Goal: Transaction & Acquisition: Book appointment/travel/reservation

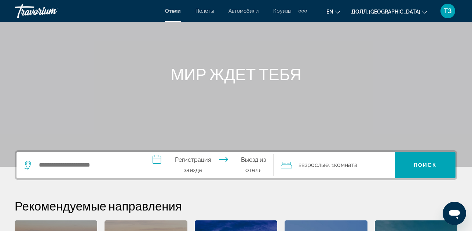
scroll to position [73, 0]
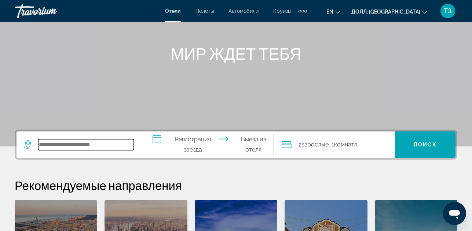
click at [78, 145] on input "Поиск места назначения в отеле" at bounding box center [86, 144] width 96 height 11
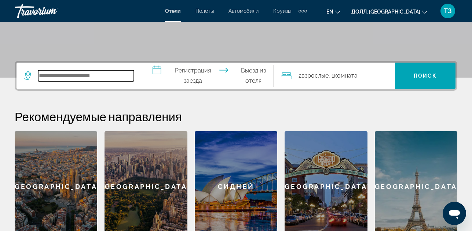
scroll to position [179, 0]
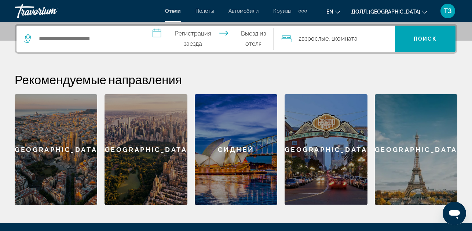
click at [145, 158] on div "[GEOGRAPHIC_DATA]" at bounding box center [146, 149] width 83 height 111
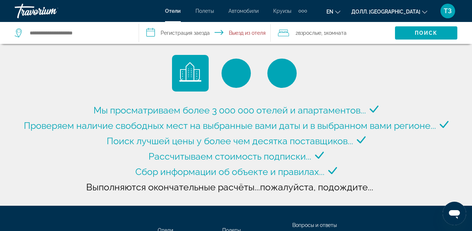
type input "**********"
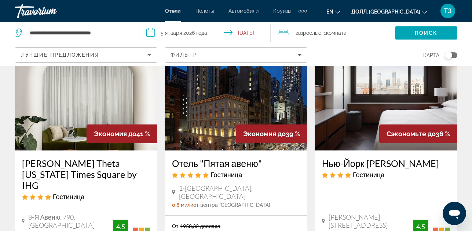
scroll to position [73, 0]
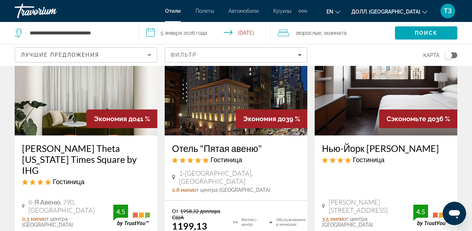
click at [150, 57] on icon "Сортировать по" at bounding box center [149, 55] width 9 height 9
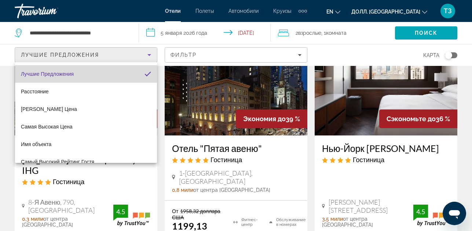
click at [93, 76] on mat-option "Лучшие Предложения" at bounding box center [86, 74] width 142 height 18
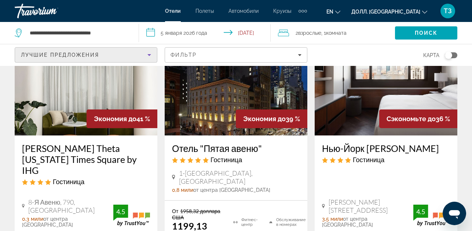
click at [80, 56] on body "**********" at bounding box center [236, 42] width 472 height 231
click at [80, 56] on ya-tr-span "Лучшие Предложения" at bounding box center [60, 55] width 78 height 6
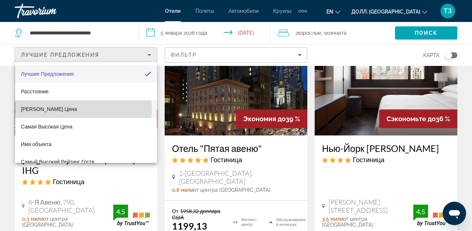
click at [69, 109] on ya-tr-span "[PERSON_NAME] Цена" at bounding box center [49, 109] width 56 height 6
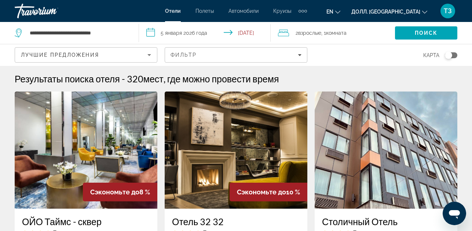
click at [150, 31] on input "**********" at bounding box center [206, 34] width 135 height 24
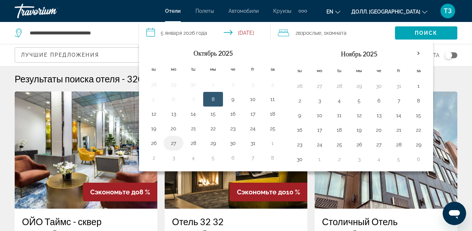
click at [173, 146] on button "27" at bounding box center [174, 143] width 12 height 10
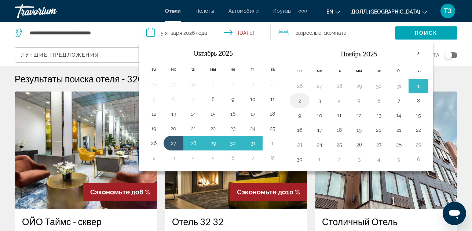
click at [299, 100] on button "2" at bounding box center [300, 101] width 12 height 10
type input "**********"
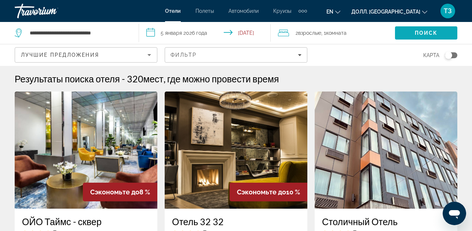
click at [417, 34] on span "Поиск" at bounding box center [426, 33] width 23 height 6
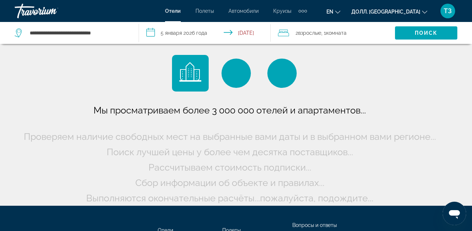
click at [155, 32] on input "**********" at bounding box center [206, 34] width 135 height 24
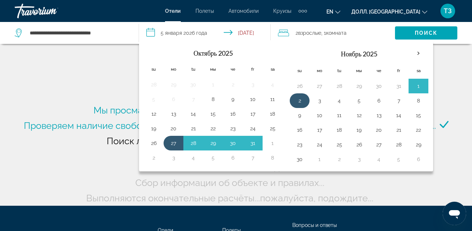
click at [300, 99] on button "2" at bounding box center [300, 101] width 12 height 10
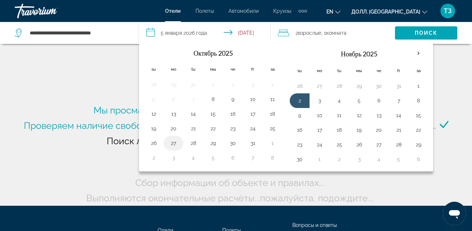
click at [174, 141] on button "27" at bounding box center [174, 143] width 12 height 10
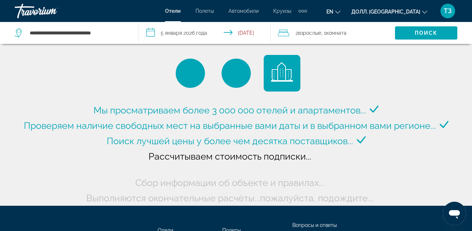
click at [149, 33] on input "**********" at bounding box center [206, 34] width 135 height 24
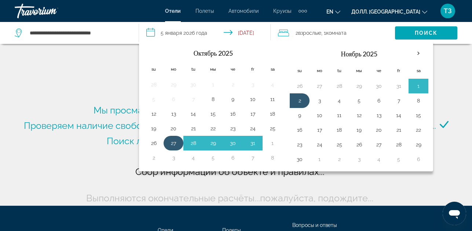
click at [171, 144] on button "27" at bounding box center [174, 143] width 12 height 10
click at [300, 99] on button "2" at bounding box center [300, 101] width 12 height 10
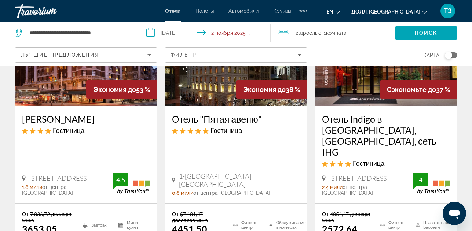
scroll to position [147, 0]
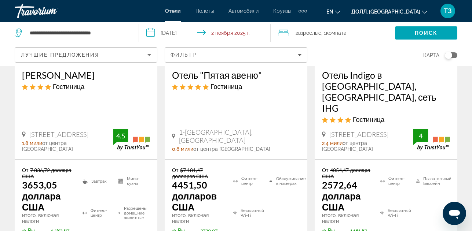
click at [149, 55] on icon "Сортировать по" at bounding box center [149, 55] width 4 height 2
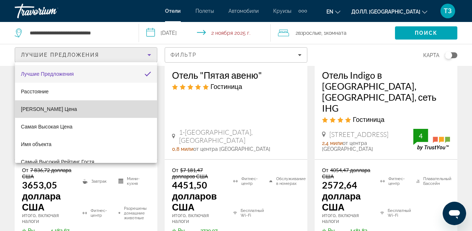
click at [105, 109] on mat-option "[PERSON_NAME] Цена" at bounding box center [86, 110] width 142 height 18
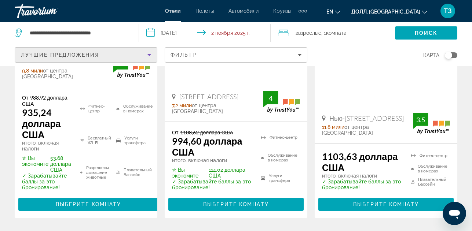
scroll to position [220, 0]
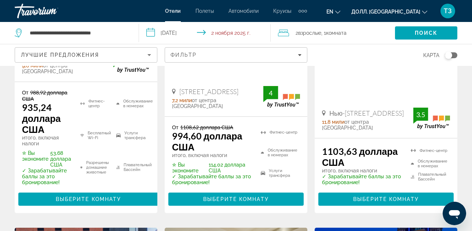
click at [447, 55] on div "Переключать карту" at bounding box center [448, 55] width 7 height 7
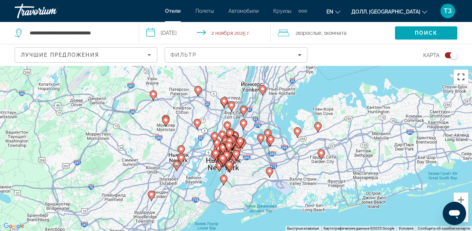
click at [463, 77] on button "Включить полноэкранный режим" at bounding box center [461, 77] width 15 height 15
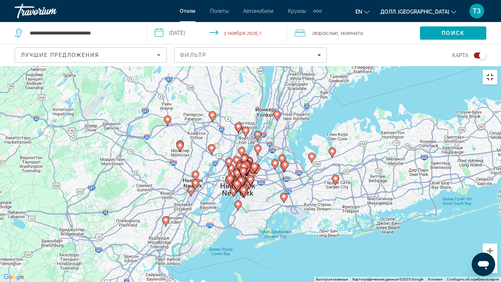
click at [477, 70] on button "Включить полноэкранный режим" at bounding box center [490, 77] width 15 height 15
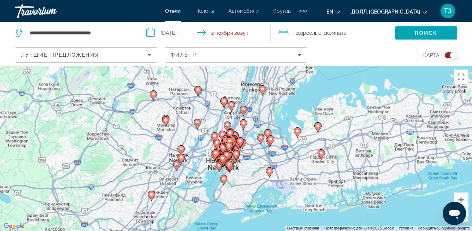
click at [459, 199] on button "Увеличить" at bounding box center [461, 200] width 15 height 15
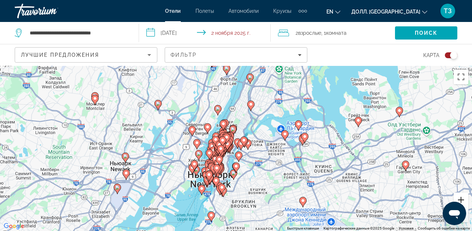
click at [459, 199] on button "Увеличить" at bounding box center [461, 200] width 15 height 15
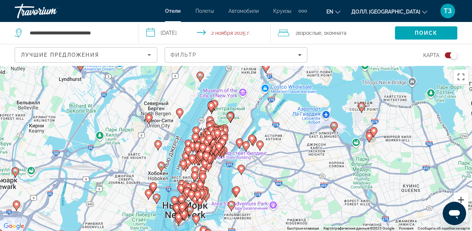
click at [459, 199] on button "Увеличить" at bounding box center [461, 200] width 15 height 15
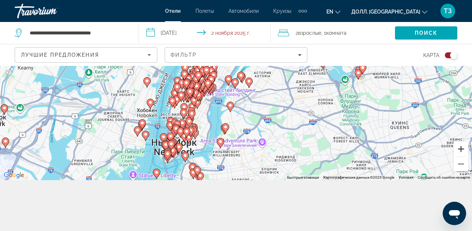
scroll to position [66, 0]
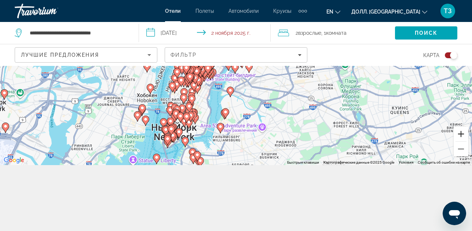
click at [461, 134] on button "Увеличить" at bounding box center [461, 134] width 15 height 15
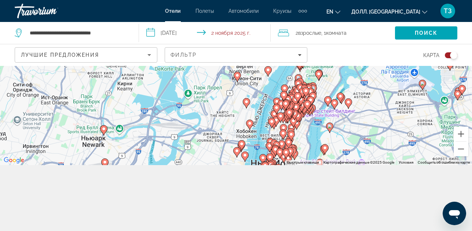
click at [304, 137] on div "Чтобы активировать перетаскивание с помощью клавиатуры, нажмите Alt + Enter. По…" at bounding box center [236, 82] width 472 height 165
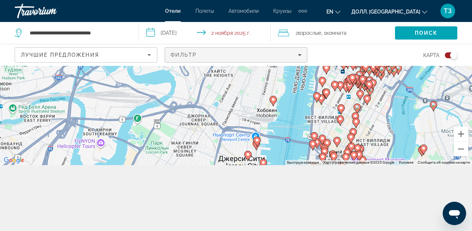
click at [299, 54] on icon "Фильтры" at bounding box center [300, 55] width 4 height 4
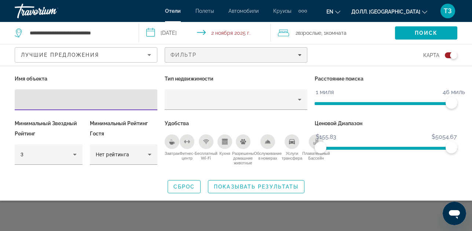
click at [26, 103] on input "Гостиничные Фильтры" at bounding box center [86, 100] width 131 height 9
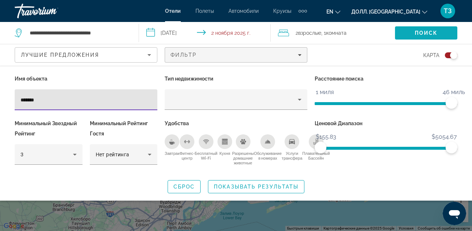
type input "*******"
click at [427, 29] on span "Поиск" at bounding box center [426, 33] width 62 height 18
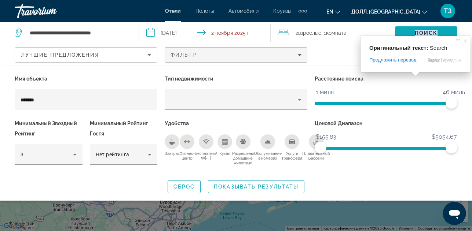
click at [425, 33] on ya-tr-span "Поиск" at bounding box center [426, 33] width 23 height 6
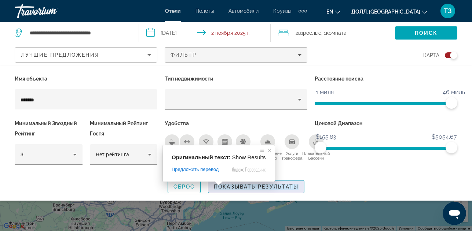
click at [242, 189] on ya-tr-span "Показывать результаты" at bounding box center [256, 187] width 85 height 6
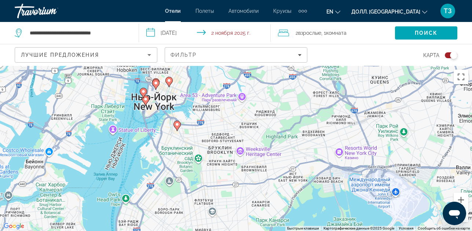
click at [179, 127] on icon "Основное содержание" at bounding box center [177, 126] width 7 height 10
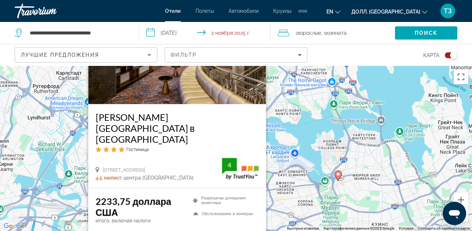
click at [396, 108] on div "Чтобы активировать перетаскивание с помощью клавиатуры, нажмите Alt + Enter. По…" at bounding box center [236, 148] width 472 height 165
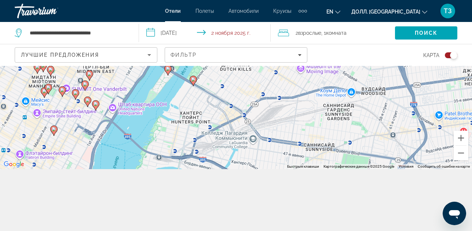
scroll to position [66, 0]
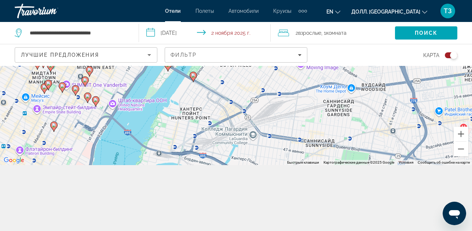
click at [254, 142] on div "Чтобы активировать перетаскивание с помощью клавиатуры, нажмите Alt + Enter. По…" at bounding box center [236, 82] width 472 height 165
click at [373, 59] on div "Карта" at bounding box center [386, 55] width 143 height 22
drag, startPoint x: 358, startPoint y: 124, endPoint x: 383, endPoint y: 112, distance: 27.1
click at [360, 123] on div "Чтобы активировать перетаскивание с помощью клавиатуры, нажмите Alt + Enter. По…" at bounding box center [236, 82] width 472 height 165
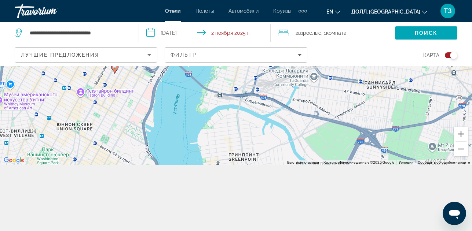
drag, startPoint x: 74, startPoint y: 164, endPoint x: 221, endPoint y: 30, distance: 198.4
click at [213, 36] on div "**********" at bounding box center [236, 115] width 472 height 231
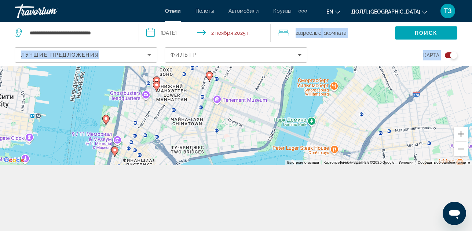
click at [131, 108] on div "Чтобы активировать перетаскивание с помощью клавиатуры, нажмите Alt + Enter. По…" at bounding box center [236, 82] width 472 height 165
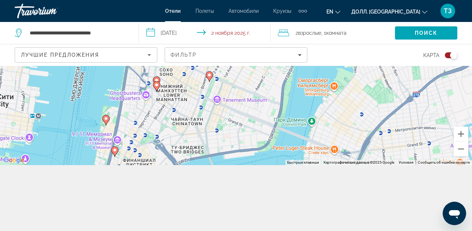
click at [131, 108] on div "Чтобы активировать перетаскивание с помощью клавиатуры, нажмите Alt + Enter. По…" at bounding box center [236, 82] width 472 height 165
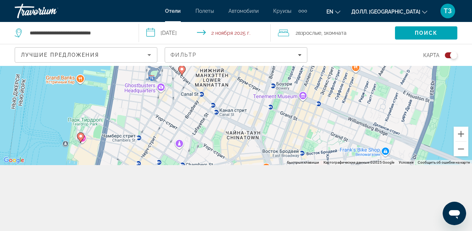
click at [142, 111] on div "Чтобы активировать перетаскивание с помощью клавиатуры, нажмите Alt + Enter. По…" at bounding box center [236, 82] width 472 height 165
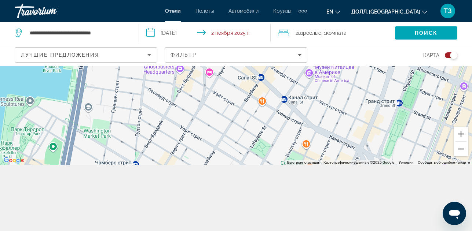
click at [460, 150] on button "Уменьшить" at bounding box center [461, 149] width 15 height 15
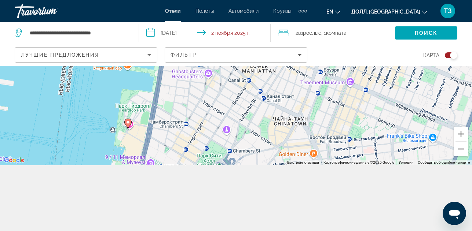
click at [460, 150] on button "Уменьшить" at bounding box center [461, 149] width 15 height 15
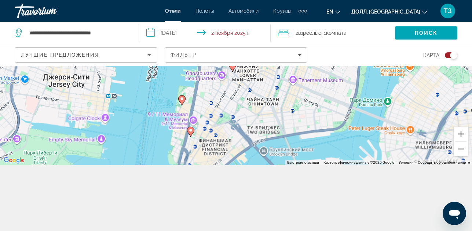
click at [460, 150] on button "Уменьшить" at bounding box center [461, 149] width 15 height 15
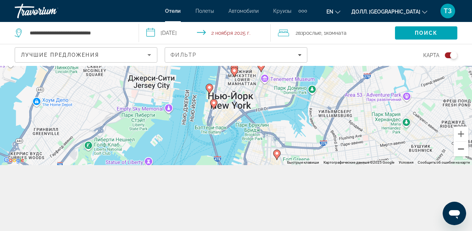
click at [460, 150] on button "Уменьшить" at bounding box center [461, 149] width 15 height 15
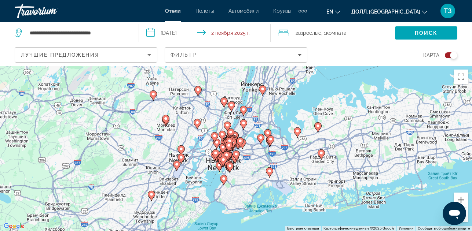
click at [452, 55] on div "Переключать карту" at bounding box center [453, 55] width 7 height 7
